Goal: Book appointment/travel/reservation

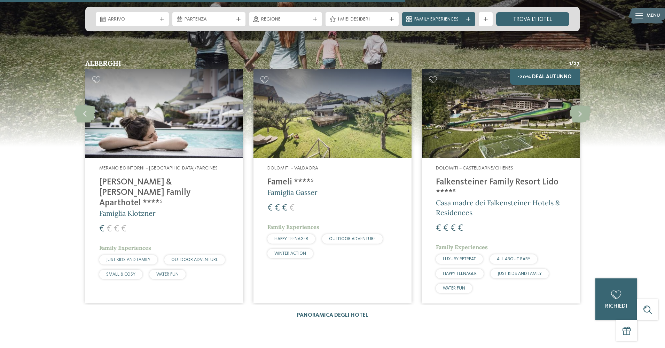
scroll to position [1244, 0]
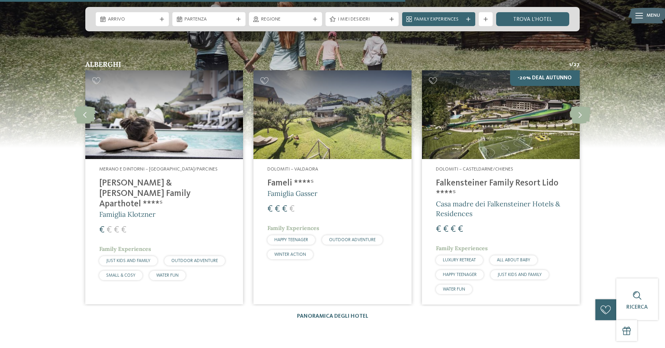
click at [492, 183] on h4 "Falkensteiner Family Resort Lido ****ˢ" at bounding box center [501, 188] width 130 height 21
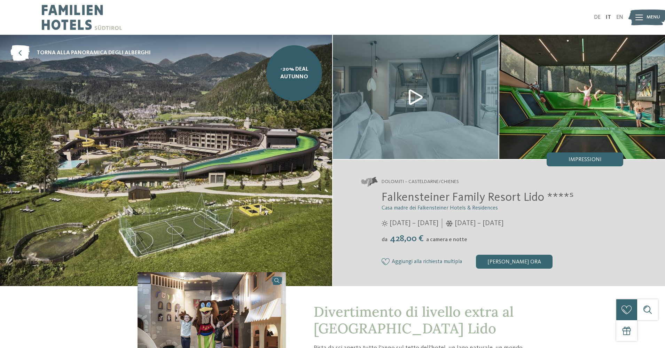
click at [649, 18] on span "Menu" at bounding box center [653, 17] width 14 height 7
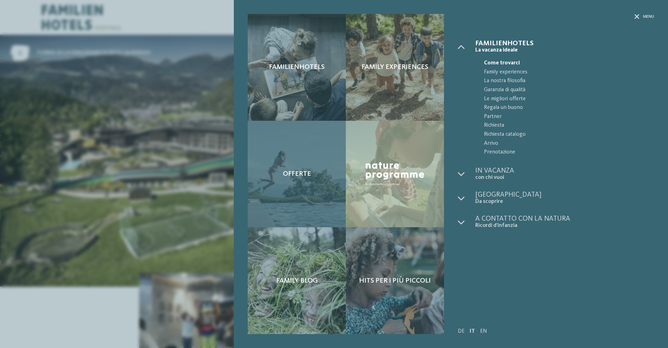
click at [302, 183] on div "Offerte" at bounding box center [297, 174] width 98 height 107
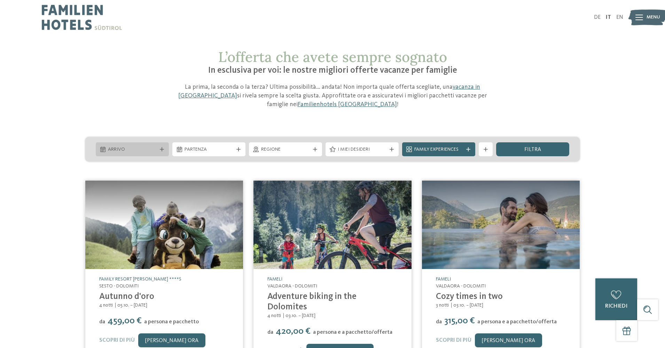
click at [163, 150] on icon at bounding box center [162, 149] width 4 height 4
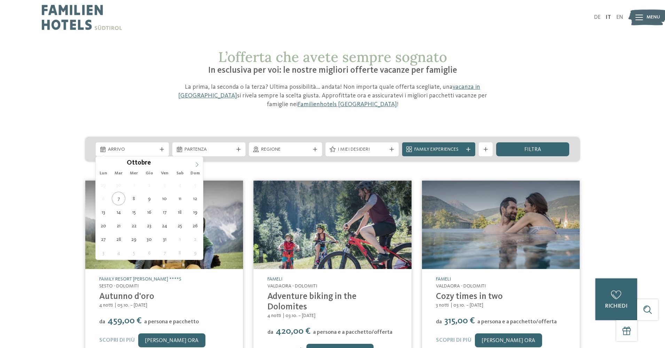
click at [198, 164] on icon at bounding box center [197, 164] width 5 height 5
type div "21.12.2025"
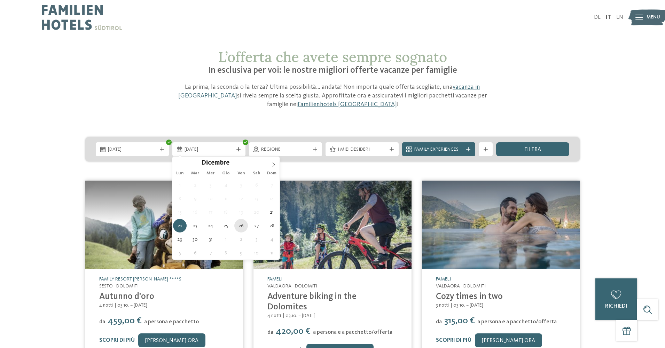
type div "26.12.2025"
click at [240, 224] on img at bounding box center [164, 225] width 158 height 89
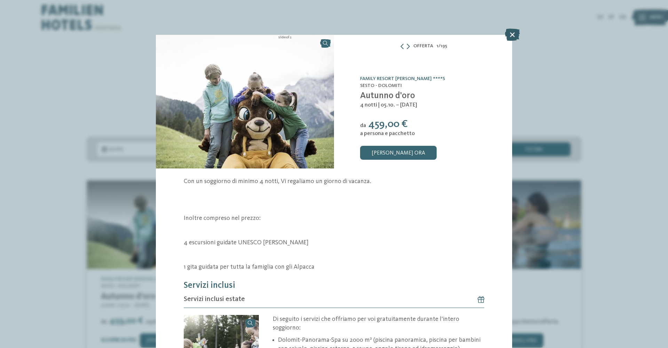
click at [512, 34] on icon at bounding box center [512, 35] width 15 height 12
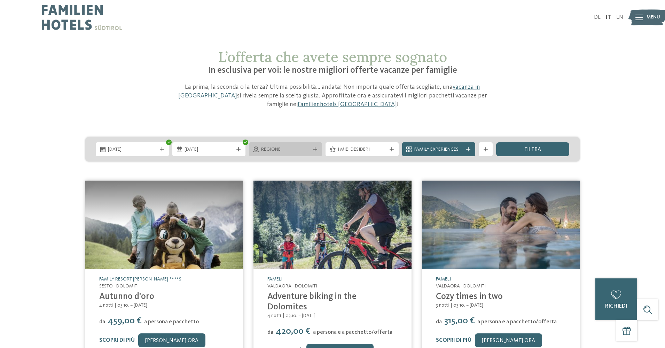
click at [302, 150] on span "Regione" at bounding box center [285, 149] width 49 height 7
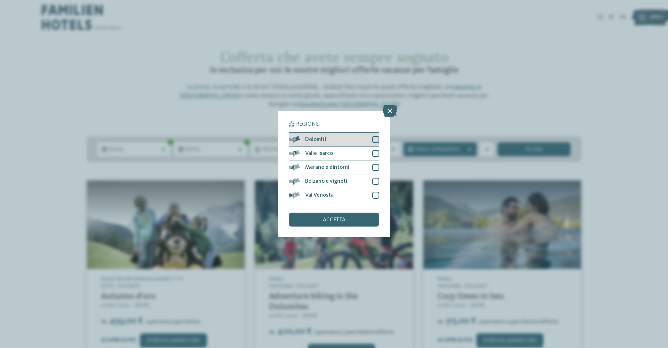
click at [378, 136] on div at bounding box center [375, 139] width 7 height 7
click at [344, 217] on span "accetta" at bounding box center [334, 220] width 23 height 6
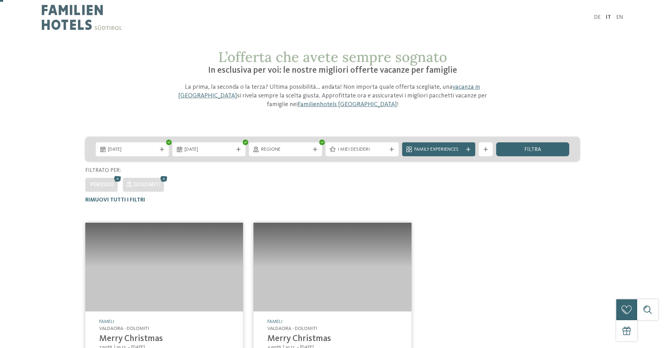
scroll to position [179, 0]
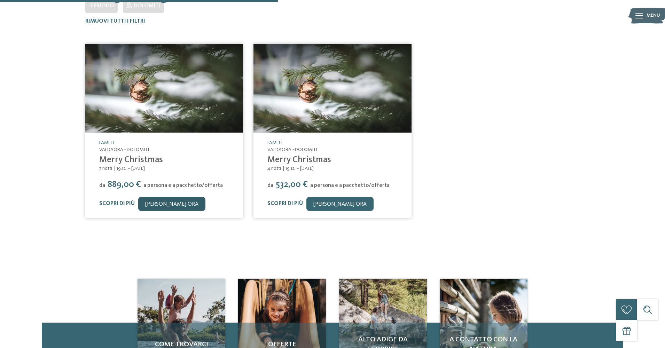
click at [151, 204] on link "[PERSON_NAME] ora" at bounding box center [171, 204] width 67 height 14
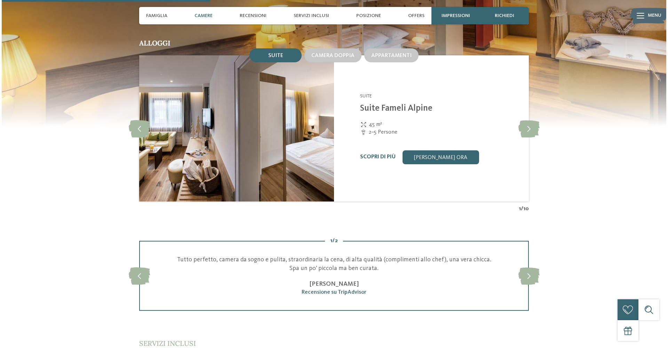
scroll to position [713, 0]
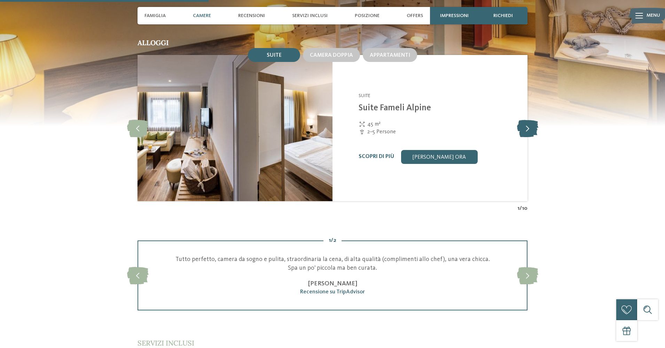
click at [529, 121] on icon at bounding box center [527, 127] width 21 height 17
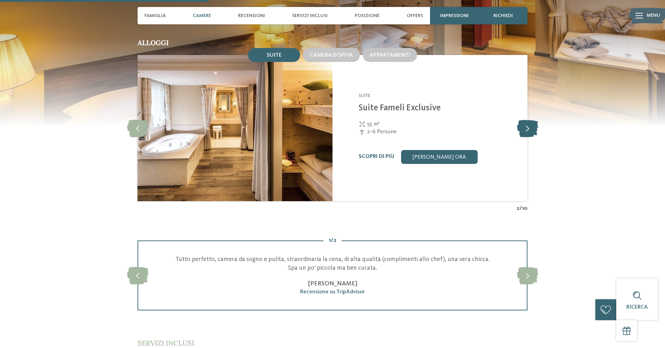
click at [529, 121] on icon at bounding box center [527, 127] width 21 height 17
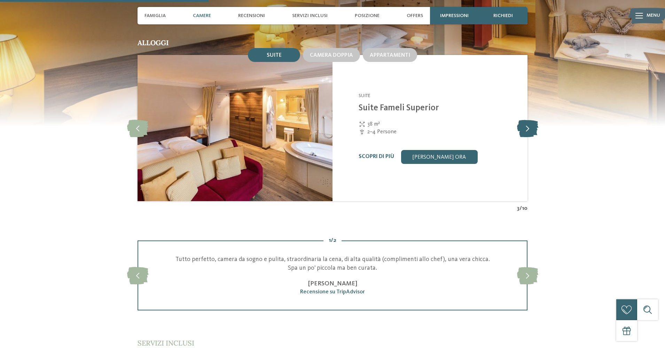
click at [529, 121] on icon at bounding box center [527, 127] width 21 height 17
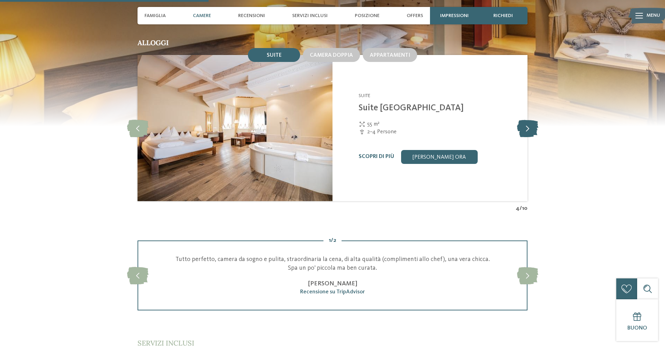
click at [529, 121] on icon at bounding box center [527, 127] width 21 height 17
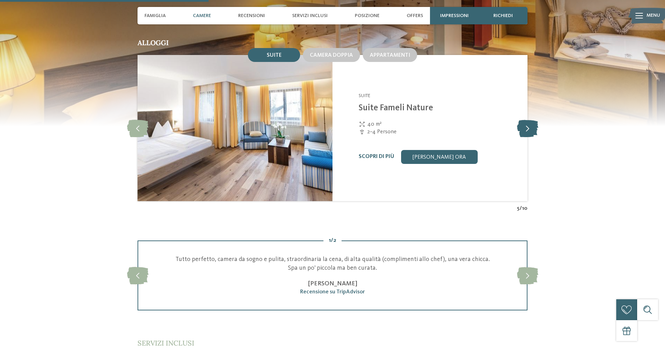
click at [529, 121] on icon at bounding box center [527, 127] width 21 height 17
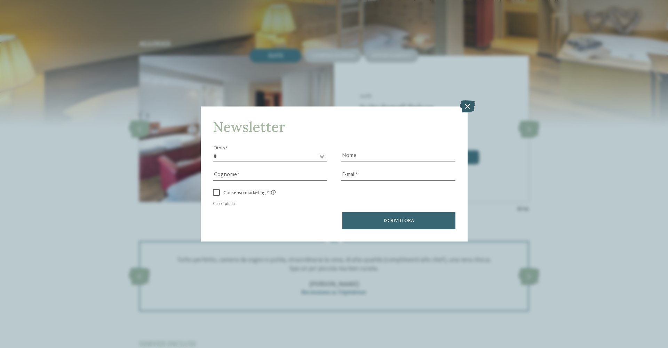
click at [474, 100] on icon at bounding box center [467, 106] width 15 height 12
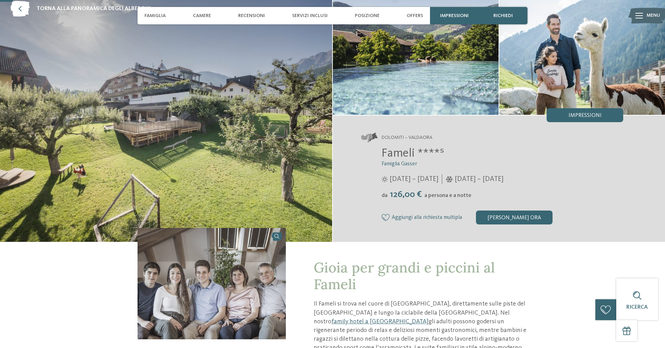
scroll to position [49, 0]
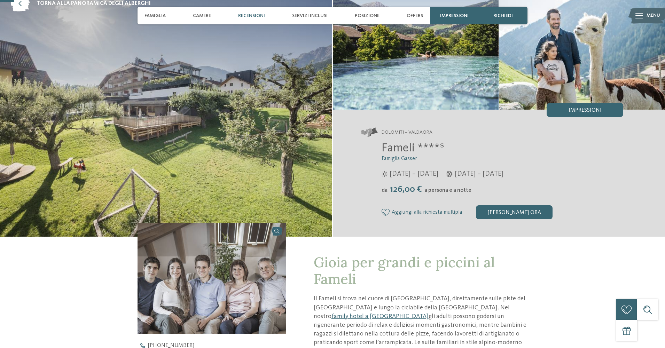
click at [252, 17] on span "Recensioni" at bounding box center [251, 16] width 27 height 6
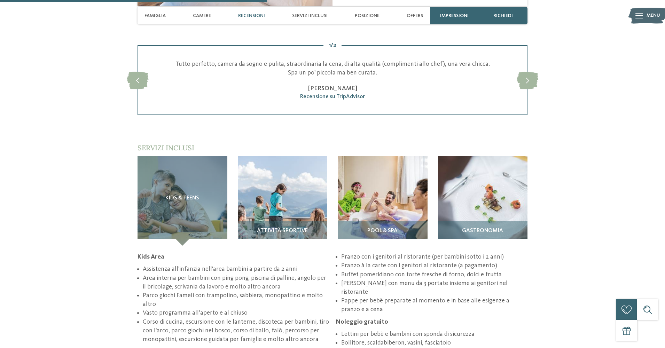
scroll to position [911, 0]
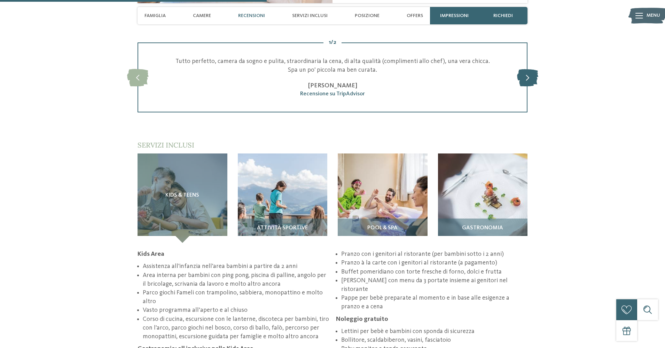
click at [519, 69] on icon at bounding box center [527, 77] width 21 height 17
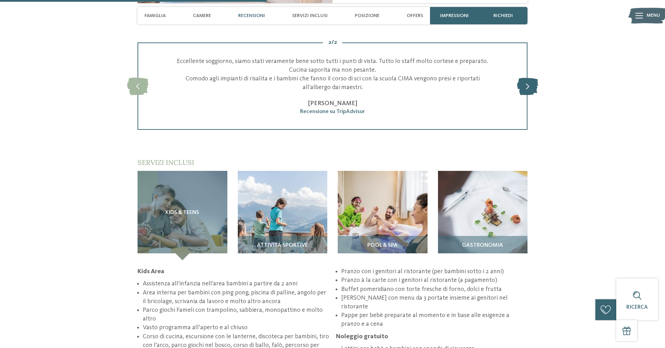
click at [522, 80] on icon at bounding box center [527, 85] width 21 height 17
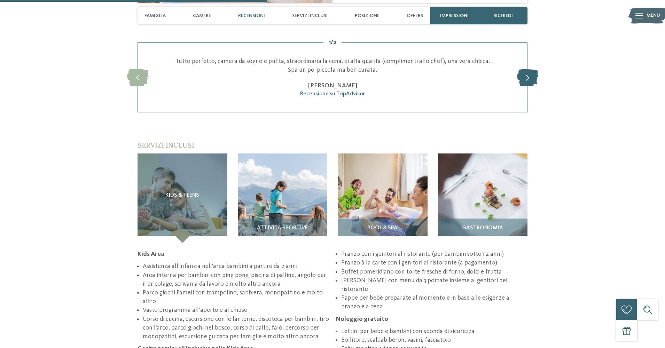
click at [522, 80] on div at bounding box center [527, 77] width 19 height 19
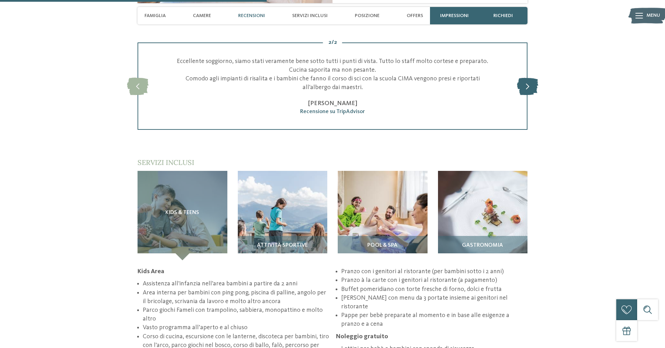
click at [522, 80] on icon at bounding box center [527, 85] width 21 height 17
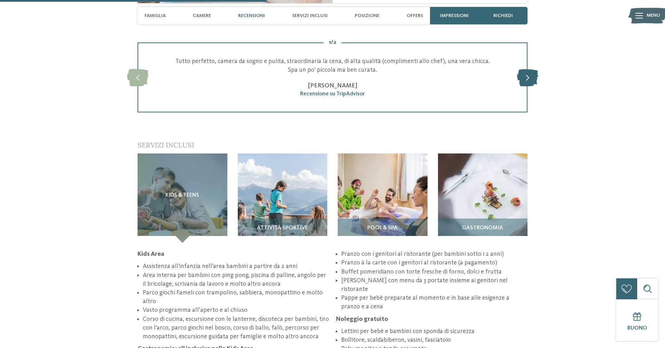
click at [522, 80] on div at bounding box center [527, 77] width 19 height 19
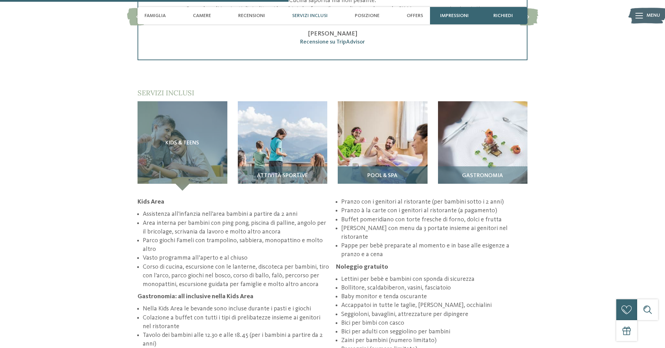
scroll to position [993, 0]
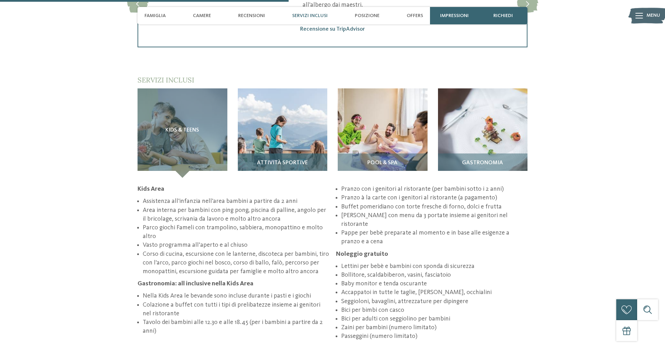
click at [295, 160] on span "Attività sportive" at bounding box center [282, 163] width 51 height 6
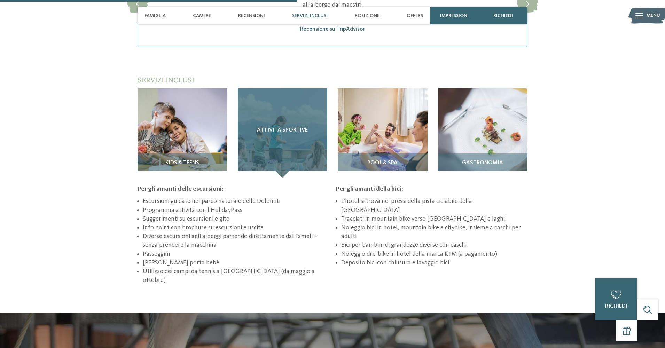
scroll to position [994, 0]
